Goal: Task Accomplishment & Management: Complete application form

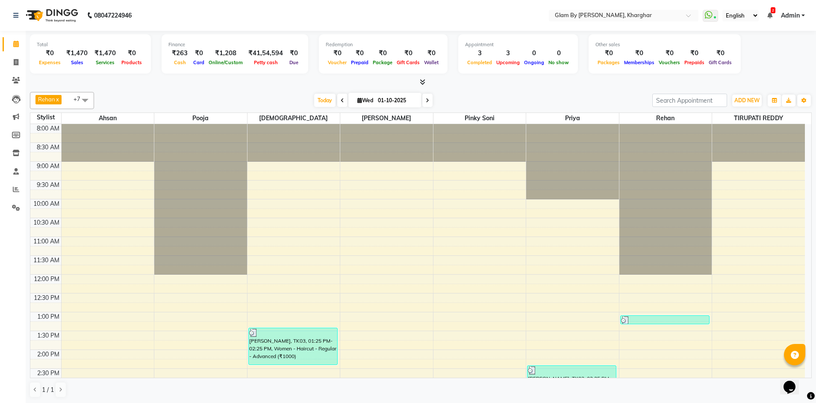
scroll to position [171, 0]
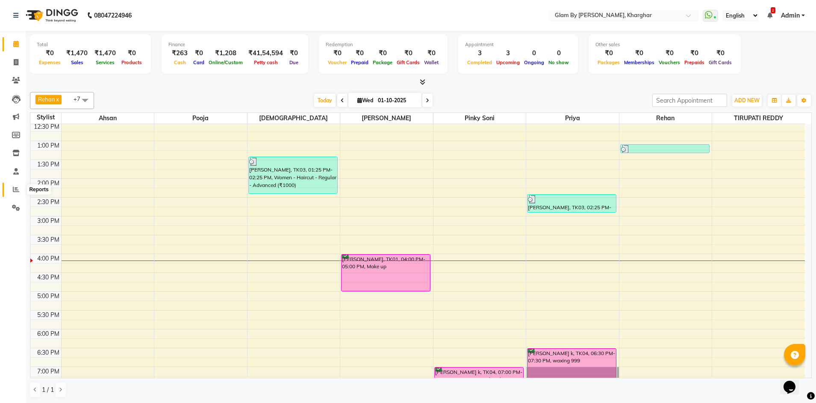
click at [14, 189] on icon at bounding box center [16, 189] width 6 height 6
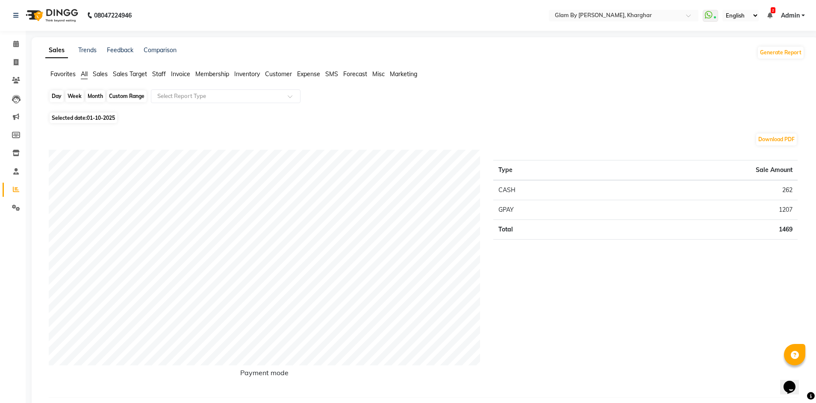
click at [57, 97] on div "Day" at bounding box center [57, 96] width 14 height 12
select select "10"
select select "2025"
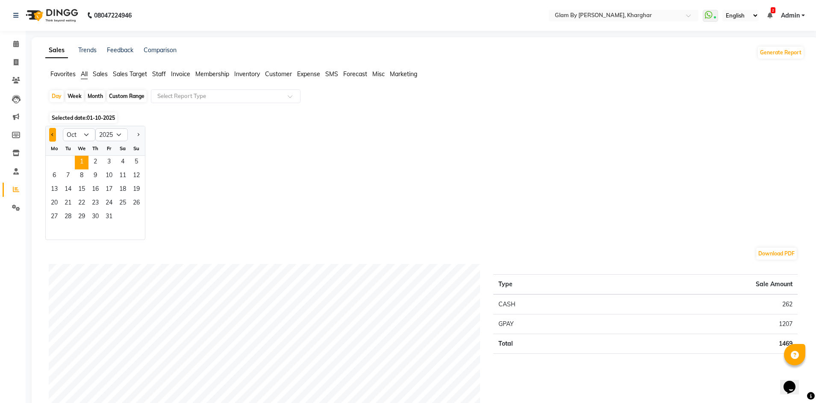
click at [50, 136] on button "Previous month" at bounding box center [52, 135] width 7 height 14
select select "9"
click at [50, 219] on span "29" at bounding box center [54, 217] width 14 height 14
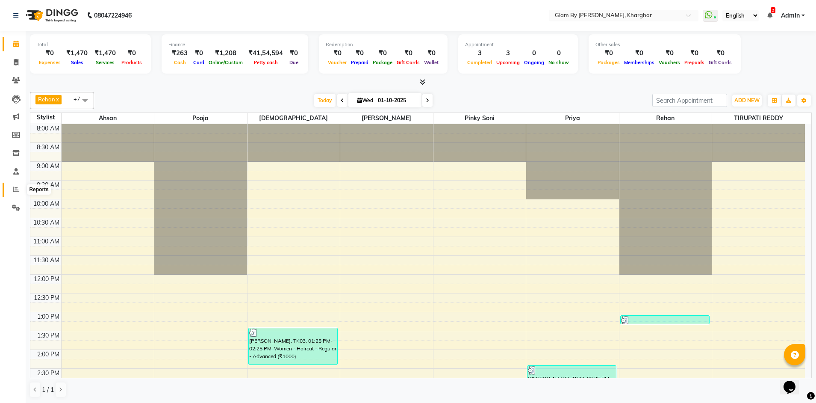
click at [12, 193] on span at bounding box center [16, 190] width 15 height 10
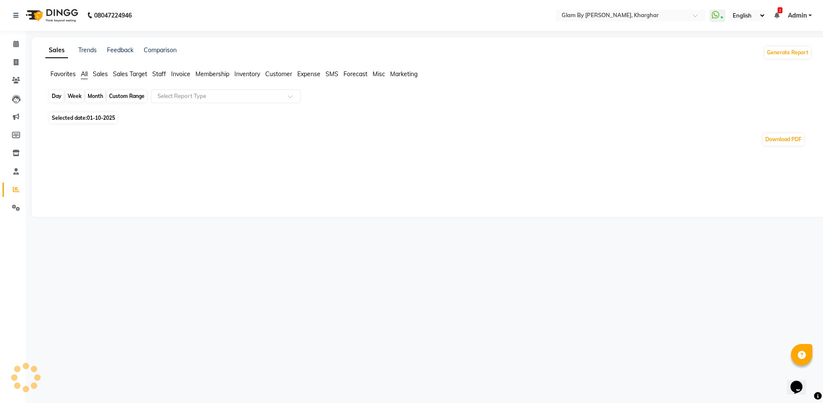
click at [54, 95] on div "Day" at bounding box center [57, 96] width 14 height 12
select select "10"
select select "2025"
click at [57, 97] on div "Day" at bounding box center [57, 96] width 14 height 12
select select "10"
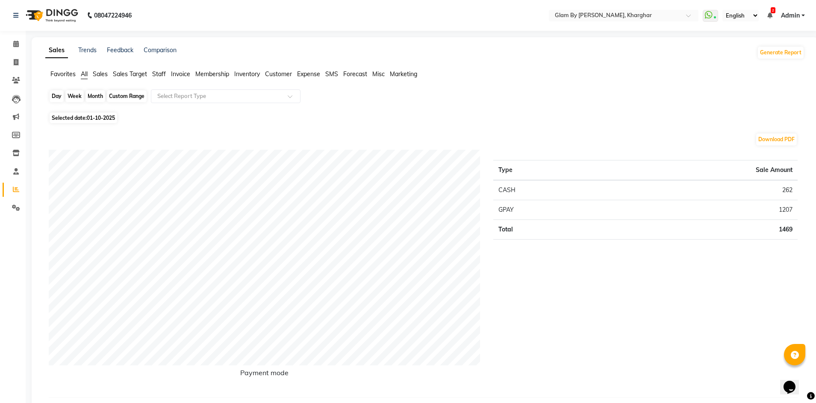
select select "2025"
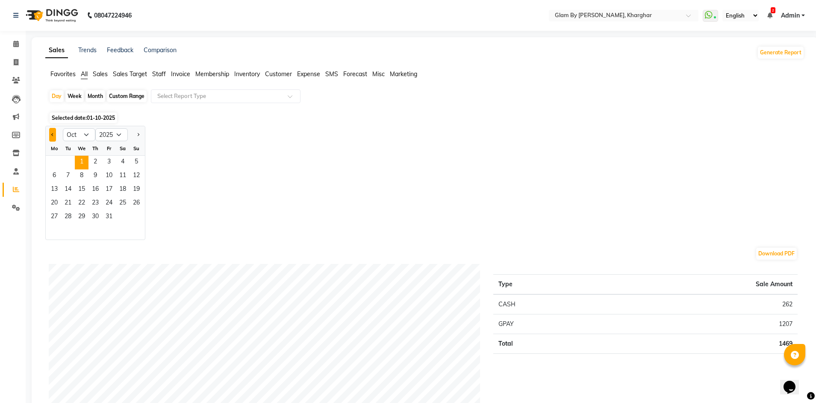
click at [53, 135] on span "Previous month" at bounding box center [52, 134] width 3 height 3
select select "9"
click at [71, 213] on span "30" at bounding box center [68, 217] width 14 height 14
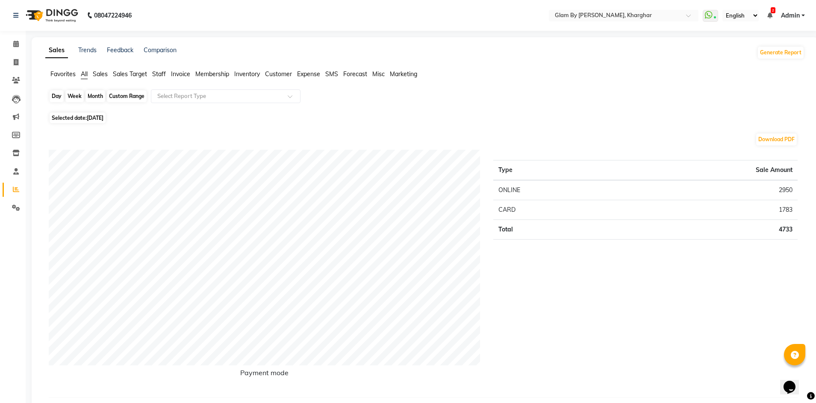
click at [58, 97] on div "Day" at bounding box center [57, 96] width 14 height 12
select select "9"
select select "2025"
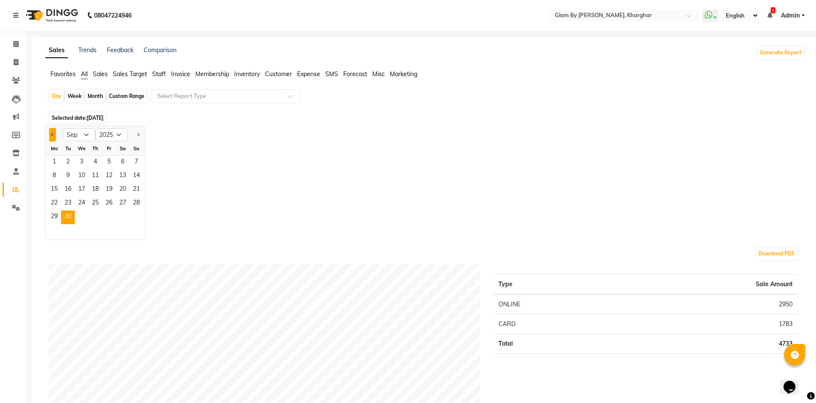
click at [56, 136] on button "Previous month" at bounding box center [52, 135] width 7 height 14
click at [139, 134] on span "Next month" at bounding box center [137, 134] width 3 height 3
select select "9"
click at [58, 220] on span "29" at bounding box center [54, 217] width 14 height 14
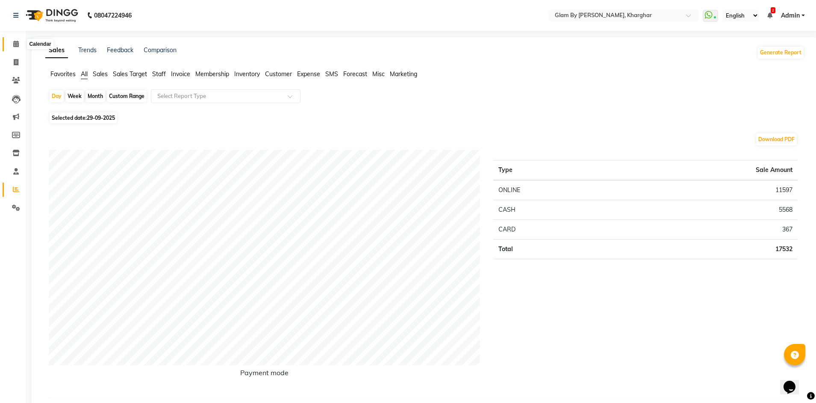
click at [18, 49] on span at bounding box center [16, 44] width 15 height 10
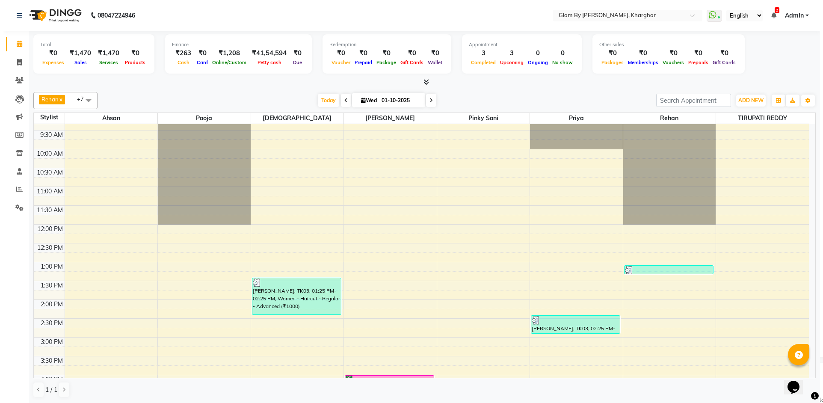
scroll to position [128, 0]
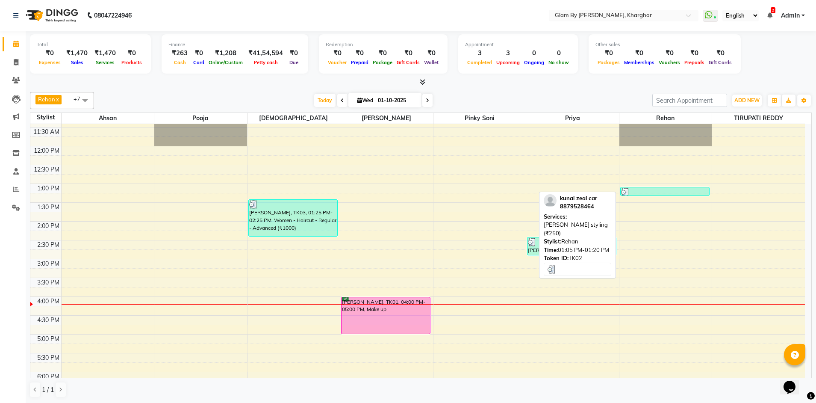
click at [651, 191] on div at bounding box center [665, 192] width 88 height 9
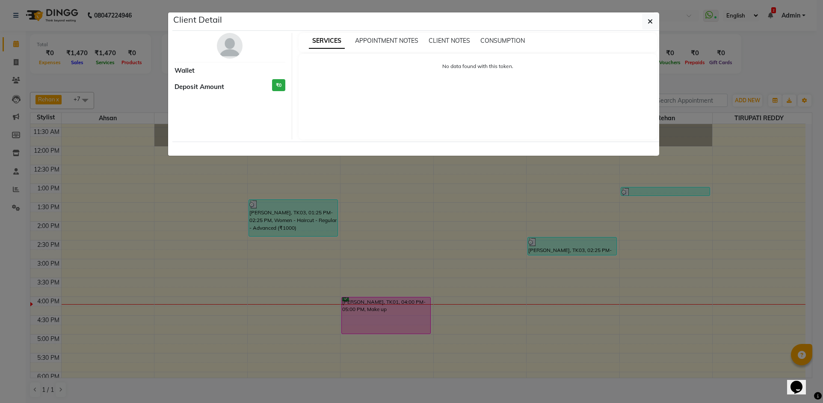
select select "3"
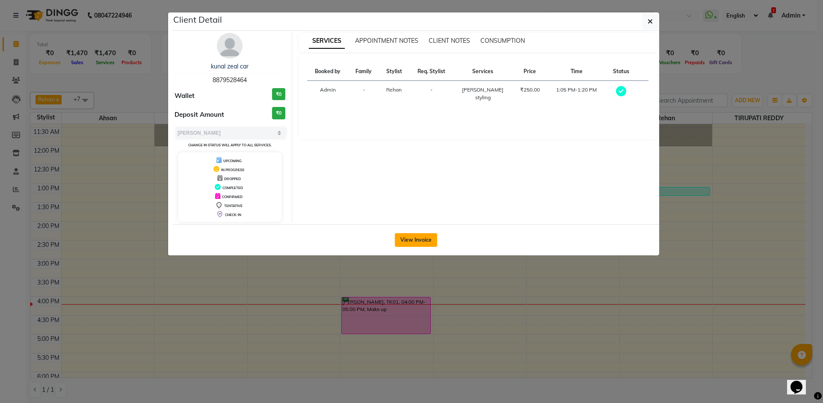
click at [414, 238] on button "View Invoice" at bounding box center [416, 240] width 42 height 14
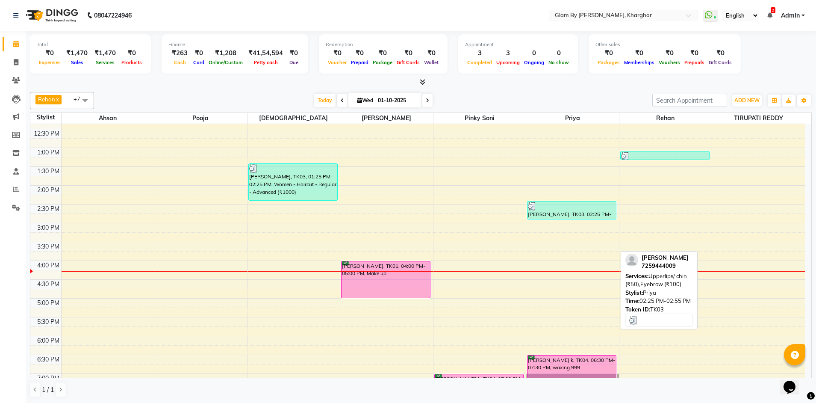
scroll to position [214, 0]
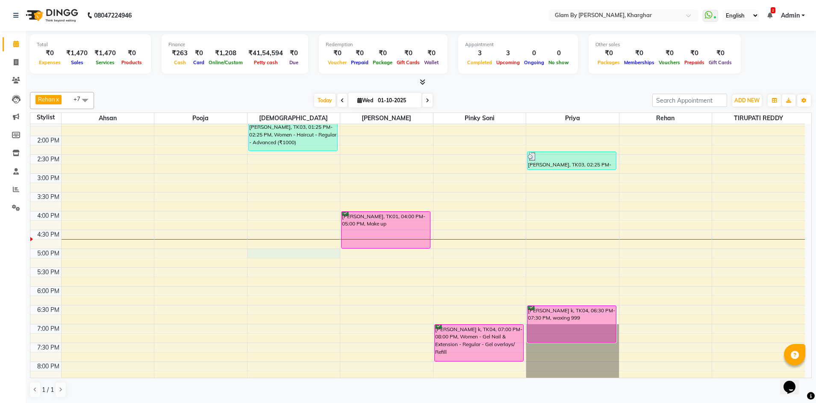
click at [256, 253] on div "8:00 AM 8:30 AM 9:00 AM 9:30 AM 10:00 AM 10:30 AM 11:00 AM 11:30 AM 12:00 PM 12…" at bounding box center [417, 192] width 775 height 564
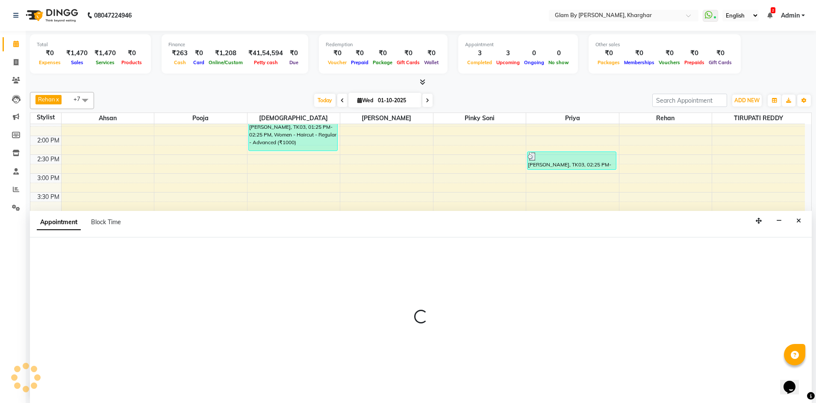
scroll to position [0, 0]
select select "24145"
select select "1020"
select select "tentative"
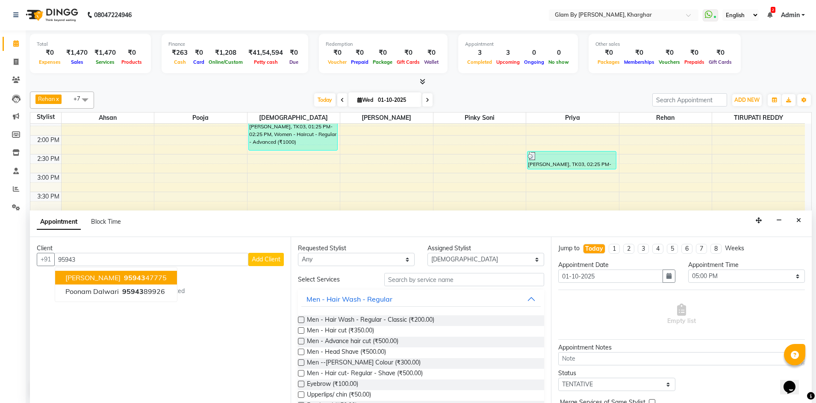
click at [146, 278] on ngb-highlight "95943 47775" at bounding box center [144, 277] width 44 height 9
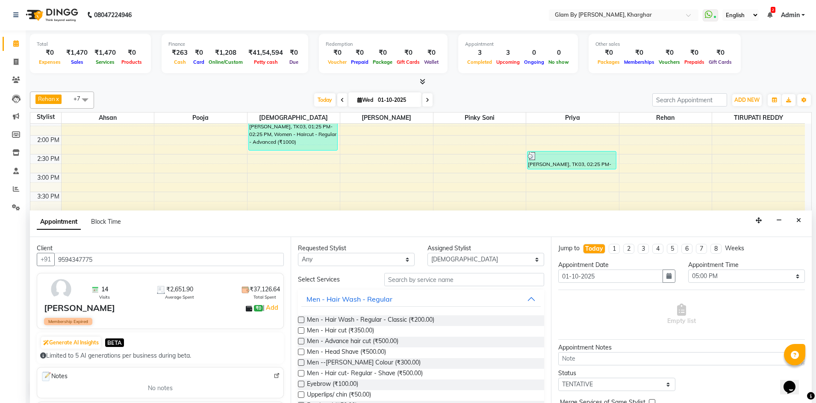
type input "9594347775"
click at [404, 260] on select "Any Ahsan Avi [PERSON_NAME] [PERSON_NAME] (maneger) MARUL [PERSON_NAME] [PERSON…" at bounding box center [356, 259] width 117 height 13
select select "24145"
click at [298, 253] on select "Any Ahsan Avi [PERSON_NAME] [PERSON_NAME] (maneger) MARUL [PERSON_NAME] [PERSON…" at bounding box center [356, 259] width 117 height 13
click at [453, 281] on input "text" at bounding box center [464, 279] width 160 height 13
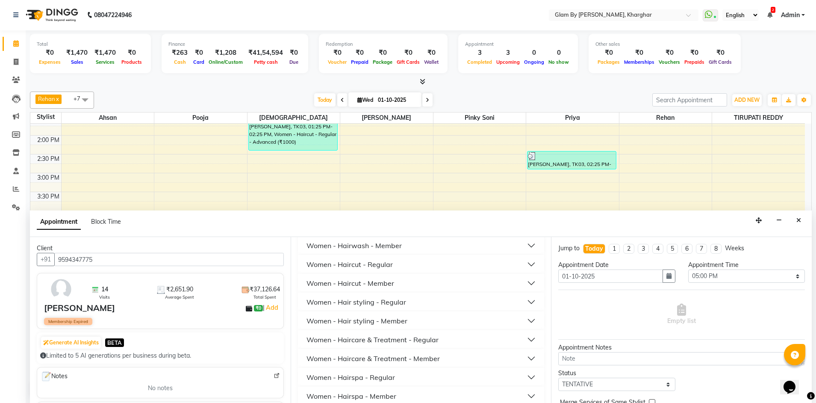
scroll to position [267, 0]
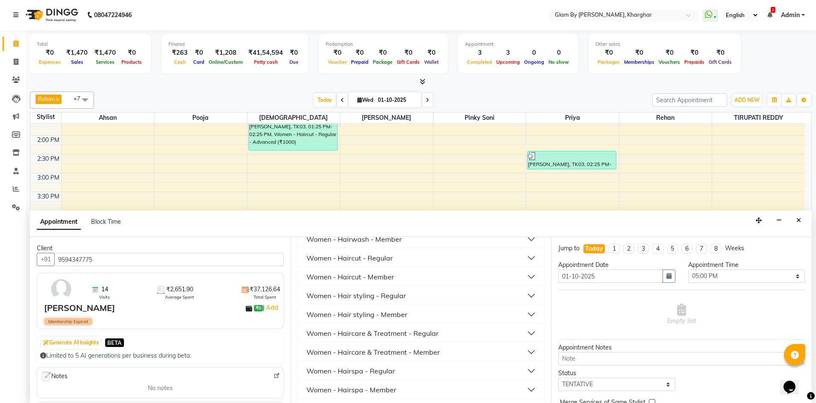
type input "hair"
click at [402, 296] on div "Women - Hair styling - Regular" at bounding box center [357, 295] width 100 height 10
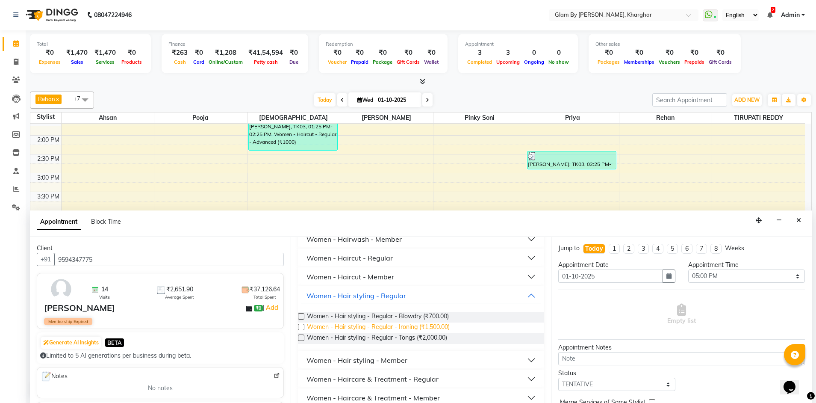
click at [420, 327] on span "Women - Hair styling - Regular - Ironing (₹1,500.00)" at bounding box center [378, 327] width 143 height 11
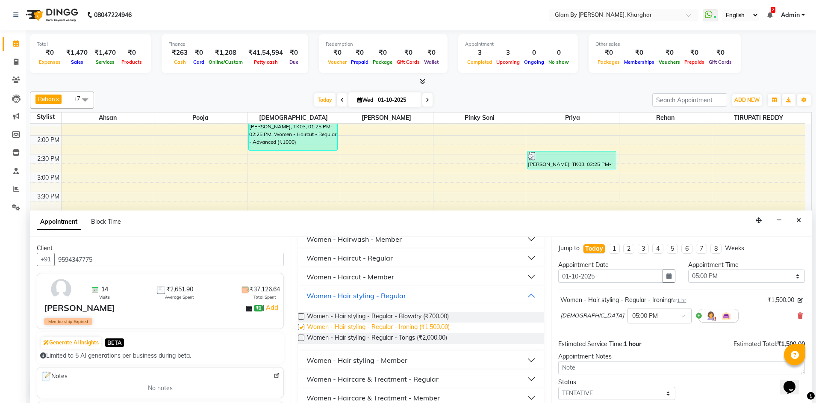
checkbox input "false"
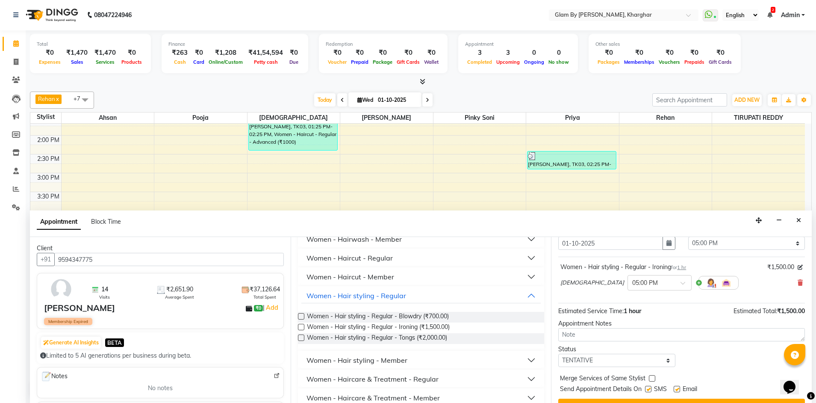
scroll to position [34, 0]
click at [664, 358] on select "Select TENTATIVE CONFIRM CHECK-IN UPCOMING" at bounding box center [617, 358] width 117 height 13
select select "confirm booking"
click at [559, 352] on select "Select TENTATIVE CONFIRM CHECK-IN UPCOMING" at bounding box center [617, 358] width 117 height 13
click at [681, 282] on span at bounding box center [686, 284] width 11 height 9
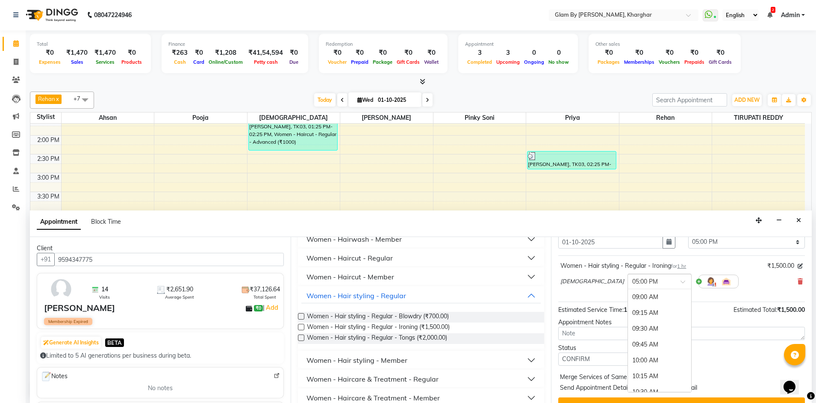
scroll to position [511, 0]
click at [628, 328] on div "05:30 PM" at bounding box center [659, 329] width 63 height 16
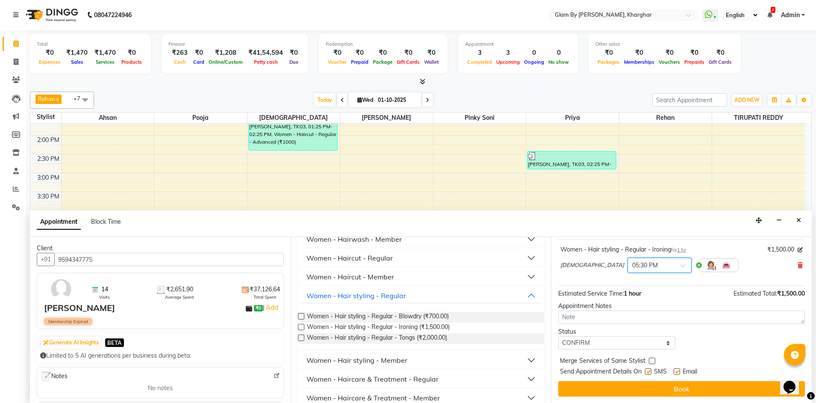
scroll to position [51, 0]
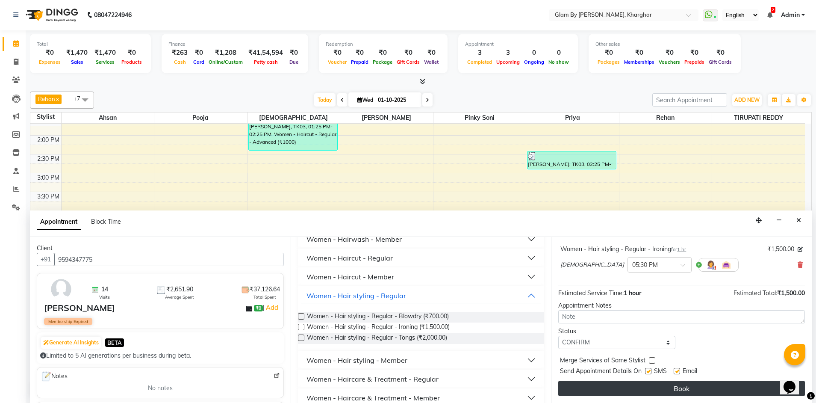
click at [726, 389] on button "Book" at bounding box center [682, 388] width 247 height 15
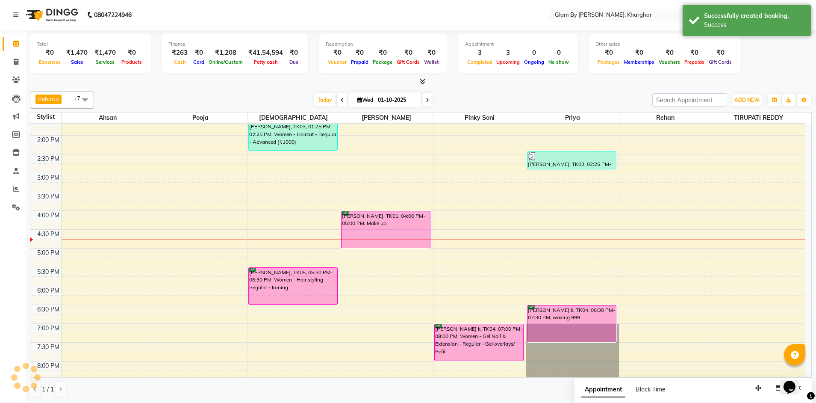
scroll to position [0, 0]
